Goal: Communication & Community: Answer question/provide support

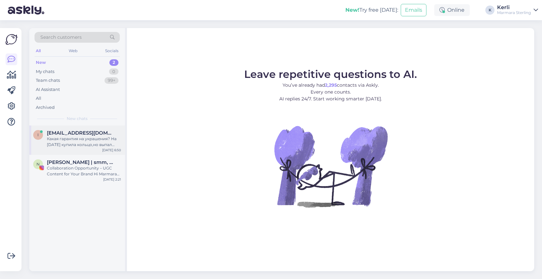
click at [95, 134] on div "[EMAIL_ADDRESS][DOMAIN_NAME]" at bounding box center [84, 133] width 74 height 6
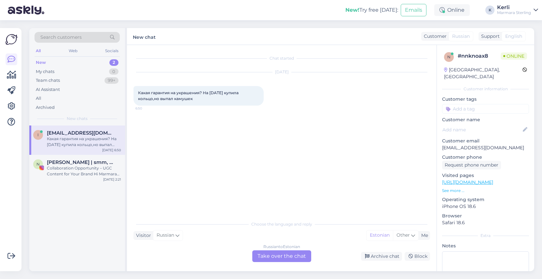
click at [271, 254] on div "Russian to Estonian Take over the chat" at bounding box center [281, 256] width 59 height 12
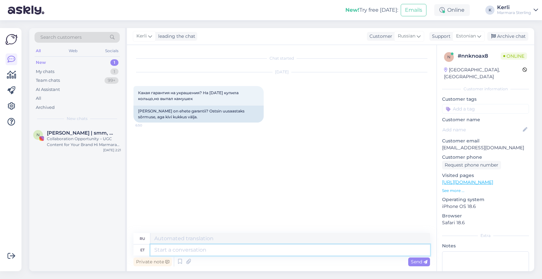
click at [178, 250] on textarea at bounding box center [290, 249] width 280 height 11
type textarea "Tere!"
type textarea "Привет!"
type textarea "Tere! Mei e"
type textarea "Привет! Мы"
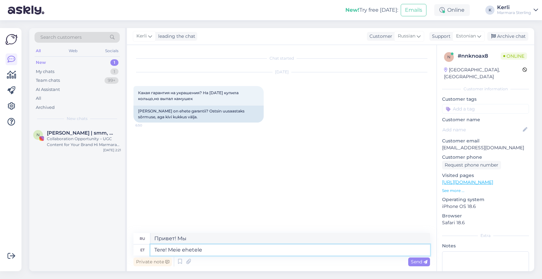
type textarea "Tere! Meie ehetele"
type textarea "Привет! В наш магазин украшений."
type textarea "Tere! Meie ehetele kehtib 2"
type textarea "Здравствуйте! Наши украшения подлежат"
type textarea "Tere! Meie ehetele kehtib 2 a"
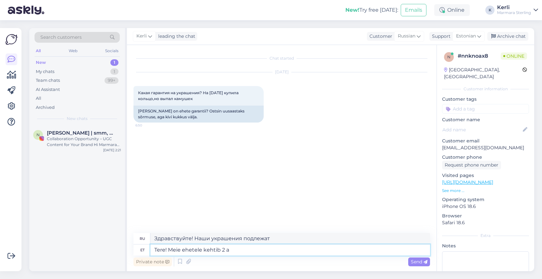
type textarea "Здравствуйте! Наши украшения действительны в течение 2"
type textarea "Tere! Meie ehetele kehtib 2 aastane"
type textarea "Здравствуйте! Гарантия на наши украшения составляет 2 года."
type textarea "Tere! Meie ehetele kehtib 2 aastane garantii. [GEOGRAPHIC_DATA]"
type textarea "Здравствуйте! На наши украшения действует двухлетняя гарантия."
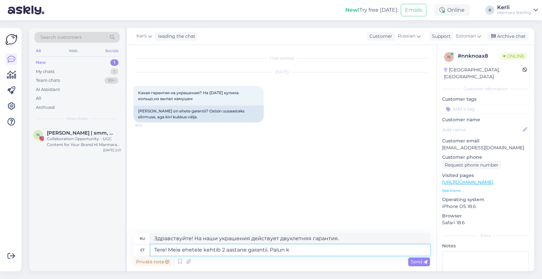
type textarea "Tere! Meie ehetele kehtib 2 aastane garantii. Palun ki"
type textarea "Здравствуйте! [GEOGRAPHIC_DATA] на наши украшения — 2 года. Пожалуйста."
type textarea "Tere! Meie ehetele kehtib 2 aastane garantii. Palun kirjutage o"
type textarea "Здравствуйте! Гарантия на наши украшения 2 года. Напишите, пожалуйста."
type textarea "Tere! Meie ehetele kehtib 2 aastane garantii. Palun kirjutage oma m"
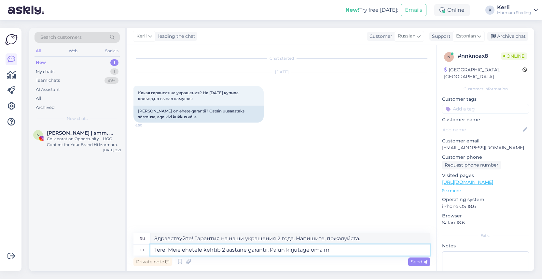
type textarea "Здравствуйте! [GEOGRAPHIC_DATA] на наши украшения — 2 года. Пожалуйста, напишите"
type textarea "Tere! Meie ehetele kehtib 2 aastane garantii. Palun kirjutage [PERSON_NAME]"
type textarea "Здравствуйте! Гарантия на наши украшения составляет 2 года. Пожалуйста, напишит…"
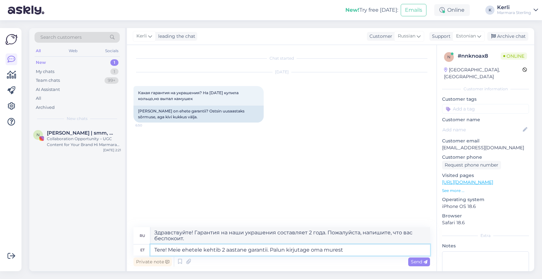
type textarea "Tere! Meie ehetele kehtib 2 aastane garantii. Palun kirjutage oma murest"
type textarea "Здравствуйте! Гарантия на наши украшения составляет 2 года. Пожалуйста, напишит…"
paste textarea "[EMAIL_ADDRESS][DOMAIN_NAME]"
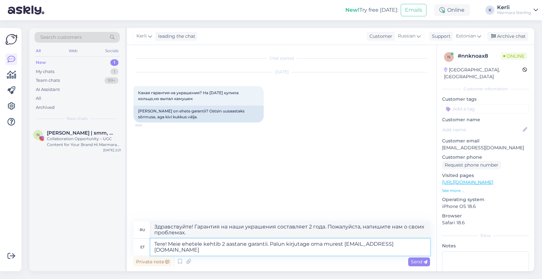
type textarea "Tere! Meie ehetele kehtib 2 aastane garantii. Palun kirjutage oma murest [EMAIL…"
type textarea "Здравствуйте! Гарантия на наши украшения составляет 2 года. Если у вас есть воп…"
type textarea "Tere! Meie ehetele kehtib 2 aastane garantii. Palun kirjutage oma murest [EMAIL…"
type textarea "Здравствуйте! Гарантия на наши украшения составляет 2 года. Пожалуйста, напишит…"
type textarea "Tere! Meie ehetele kehtib 2 aastane garantii. Palun kirjutage oma murest [EMAIL…"
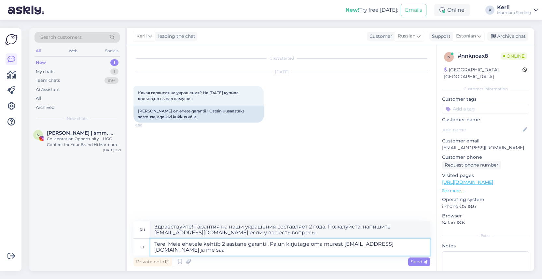
type textarea "Здравствуйте! Гарантия на наши украшения составляет 2 года. Пожалуйста, напишит…"
type textarea "Tere! Meie ehetele kehtib 2 aastane garantii. Palun kirjutage oma murest [EMAIL…"
type textarea "Здравствуйте! [GEOGRAPHIC_DATA] на наши украшения — 2 года. Напишите [EMAIL_ADD…"
type textarea "Tere! Meie ehetele kehtib 2 aastane garantii. Palun kirjutage oma murest [EMAIL…"
type textarea "Здравствуйте! Гарантия на наши украшения составляет 2 года. Напишите [EMAIL_ADD…"
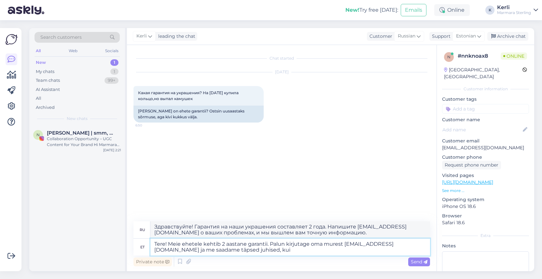
type textarea "Tere! Meie ehetele kehtib 2 aastane garantii. Palun kirjutage oma murest [EMAIL…"
type textarea "Здравствуйте! Гарантия на наши украшения составляет 2 года. Напишите [EMAIL_ADD…"
type textarea "Tere! Meie ehetele kehtib 2 aastane garantii. Palun kirjutage oma murest [EMAIL…"
type textarea "Здравствуйте! На наши украшения предоставляется двухлетняя гарантия. Напишите […"
type textarea "Tere! Meie ehetele kehtib 2 aastane garantii. Palun kirjutage oma murest [EMAIL…"
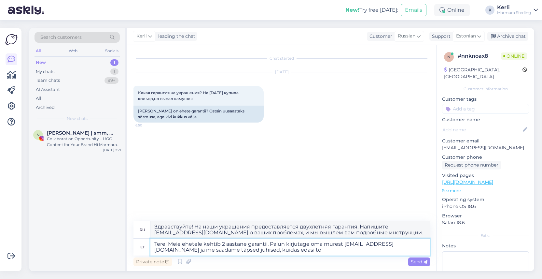
type textarea "Здравствуйте! Гарантия на наши украшения составляет 2 года. Пожалуйста, напишит…"
type textarea "Tere! Meie ehetele kehtib 2 aastane garantii. Palun kirjutage oma murest [EMAIL…"
type textarea "Здравствуйте! На наши украшения действует двухлетняя гарантия. Напишите [EMAIL_…"
type textarea "Tere! Meie ehetele kehtib 2 aastane garantii. Palun kirjutage oma murest [EMAIL…"
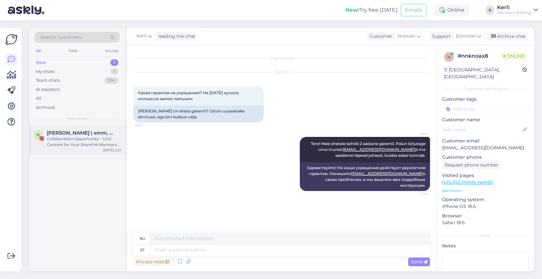
click at [92, 143] on div "Collaboration Opportunity – UGC Content for Your Brand Hi Marmara Sterling Team…" at bounding box center [84, 142] width 74 height 12
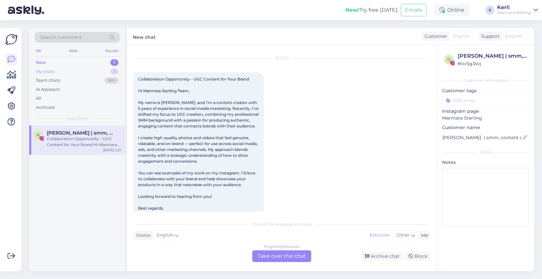
click at [69, 71] on div "My chats 1" at bounding box center [76, 71] width 85 height 9
click at [76, 129] on div "i [EMAIL_ADDRESS][DOMAIN_NAME] Tere! Meie ehetele kehtib 2 aastane garantii. Pa…" at bounding box center [77, 139] width 96 height 29
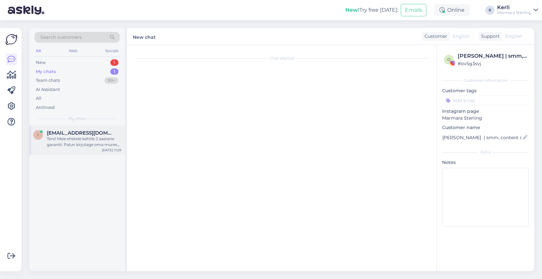
scroll to position [0, 0]
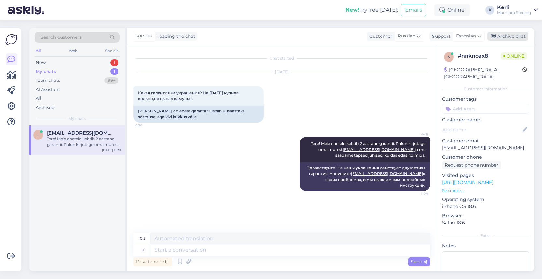
click at [511, 32] on div "Archive chat" at bounding box center [507, 36] width 41 height 9
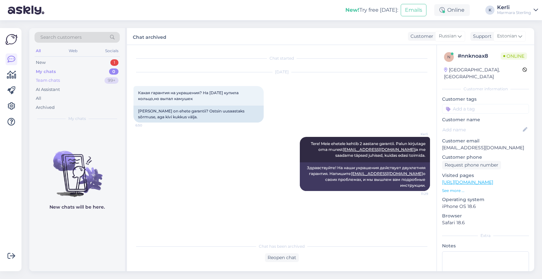
click at [45, 81] on div "Team chats" at bounding box center [48, 80] width 24 height 7
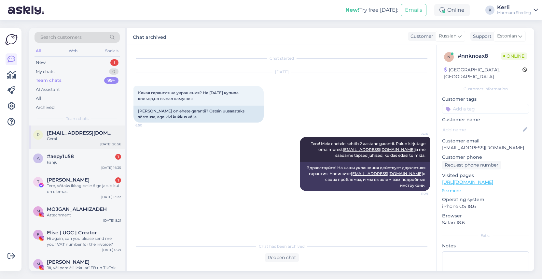
click at [73, 137] on div "Gerai" at bounding box center [84, 139] width 74 height 6
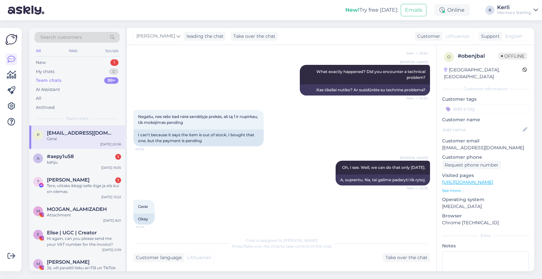
scroll to position [118, 0]
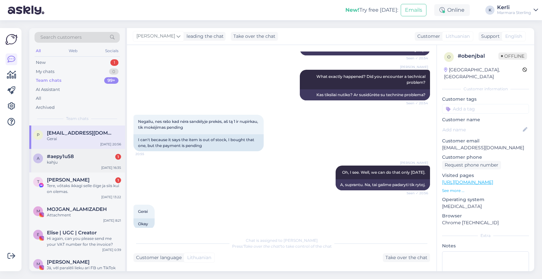
click at [96, 163] on div "kahju" at bounding box center [84, 162] width 74 height 6
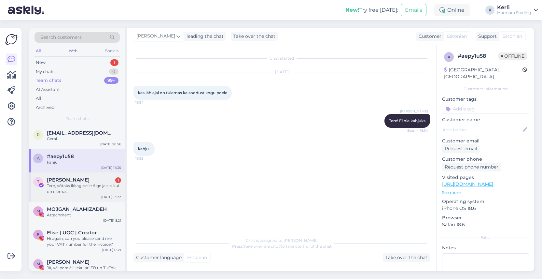
click at [95, 185] on div "Tere, vőtaks ikkagi selle őige ja siis kui on olemas." at bounding box center [84, 189] width 74 height 12
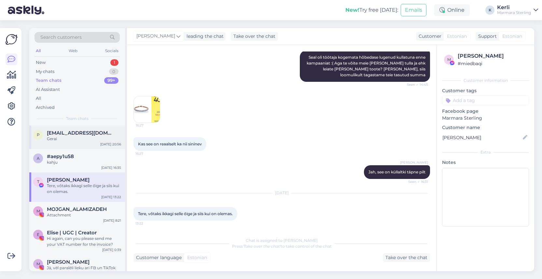
click at [68, 136] on div "Gerai" at bounding box center [84, 139] width 74 height 6
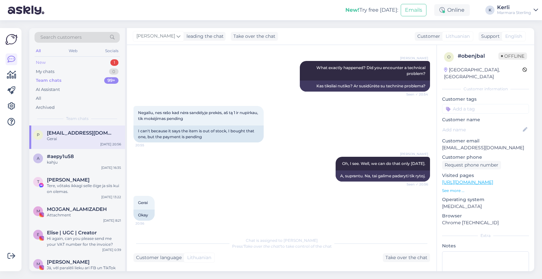
click at [52, 64] on div "New 1" at bounding box center [76, 62] width 85 height 9
